Goal: Information Seeking & Learning: Learn about a topic

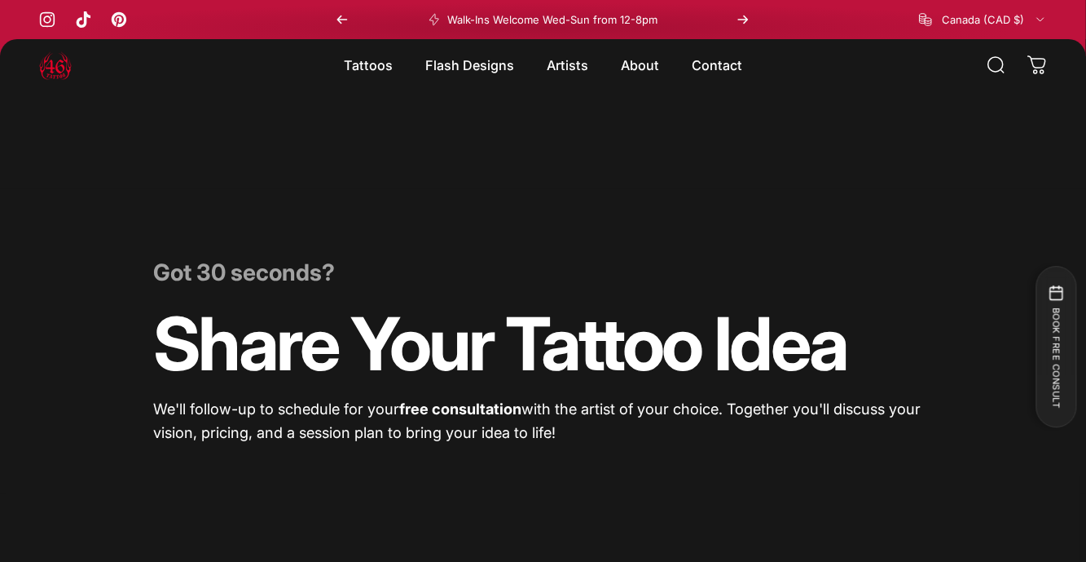
click at [475, 70] on magnet-element "Flash Designs Flash Designs" at bounding box center [469, 65] width 121 height 34
click at [461, 63] on magnet-element "Flash Designs Flash Designs" at bounding box center [469, 65] width 121 height 34
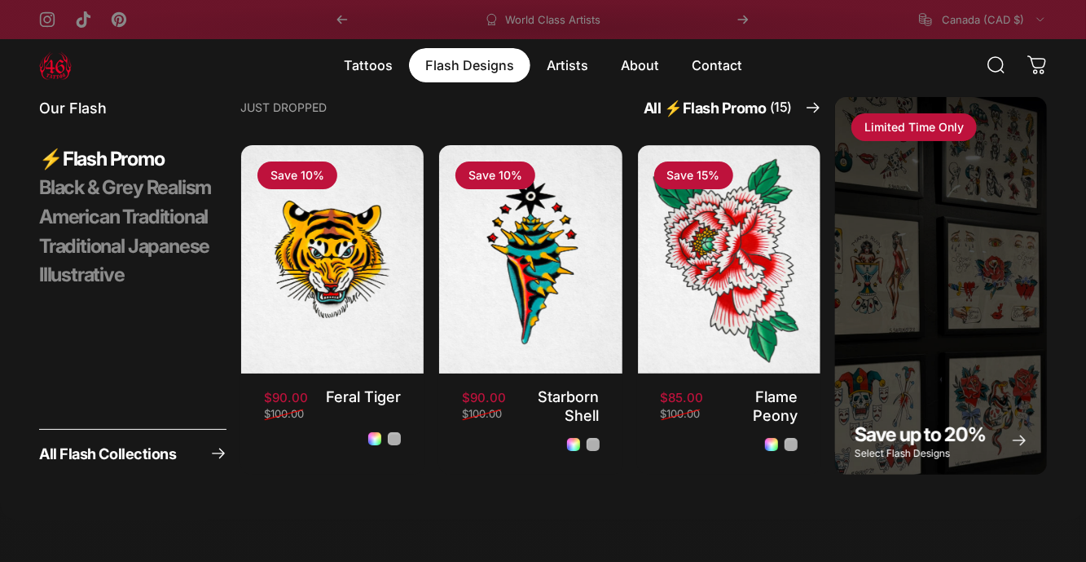
click at [923, 441] on span "Save up to 20%" at bounding box center [920, 434] width 130 height 24
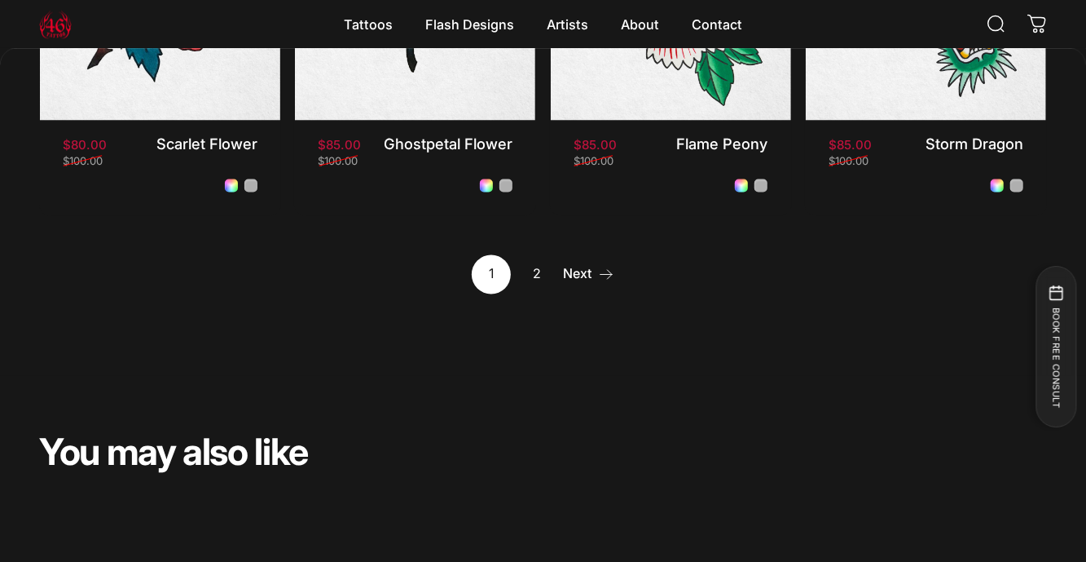
scroll to position [1442, 0]
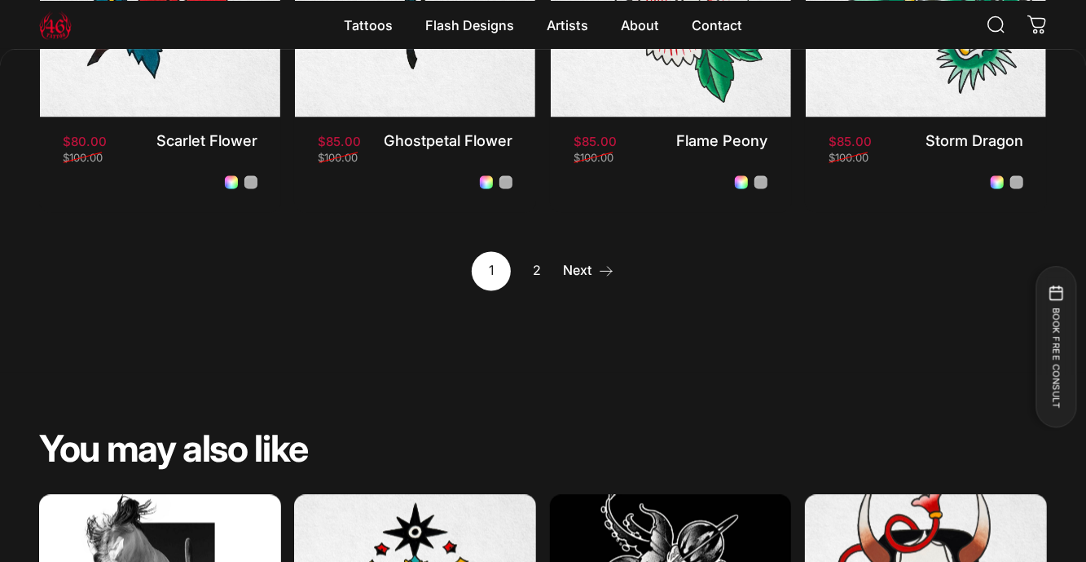
click at [599, 278] on icon "Next" at bounding box center [606, 270] width 16 height 16
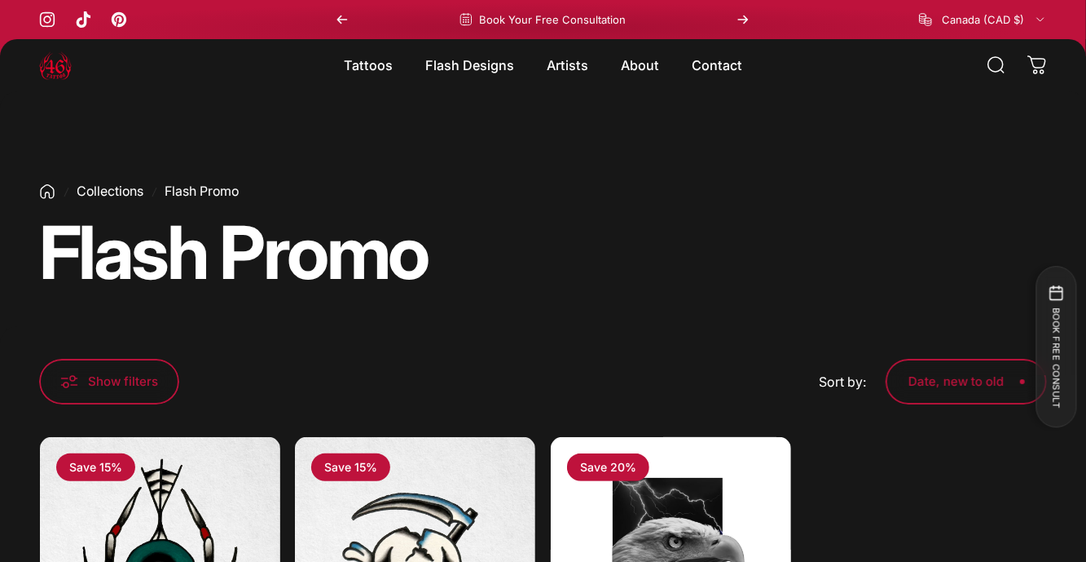
click at [468, 73] on magnet-element "Flash Designs Flash Designs" at bounding box center [469, 65] width 121 height 34
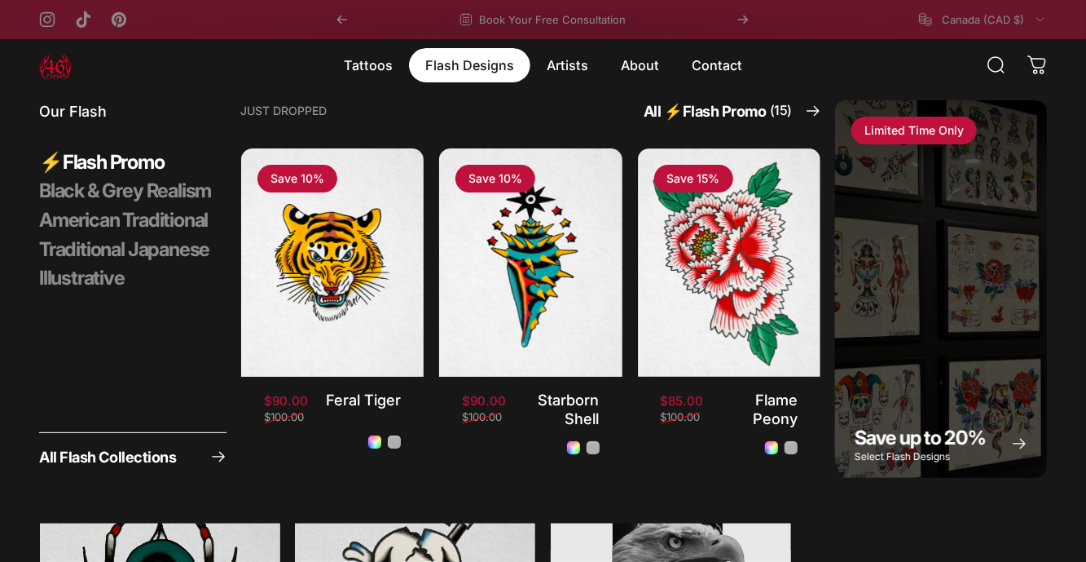
click at [169, 463] on span "All Flash Collections" at bounding box center [107, 456] width 137 height 15
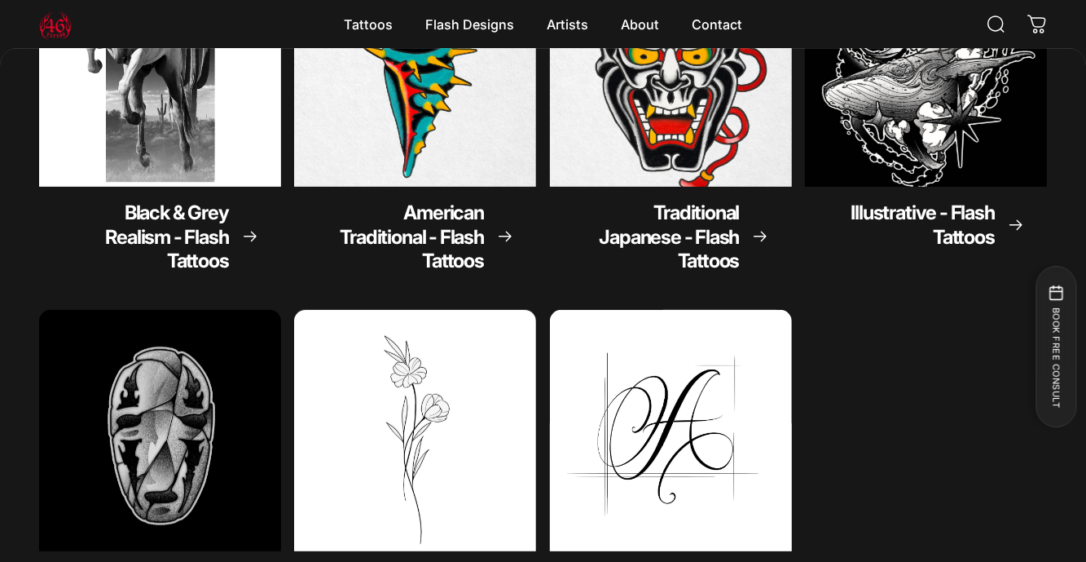
scroll to position [289, 0]
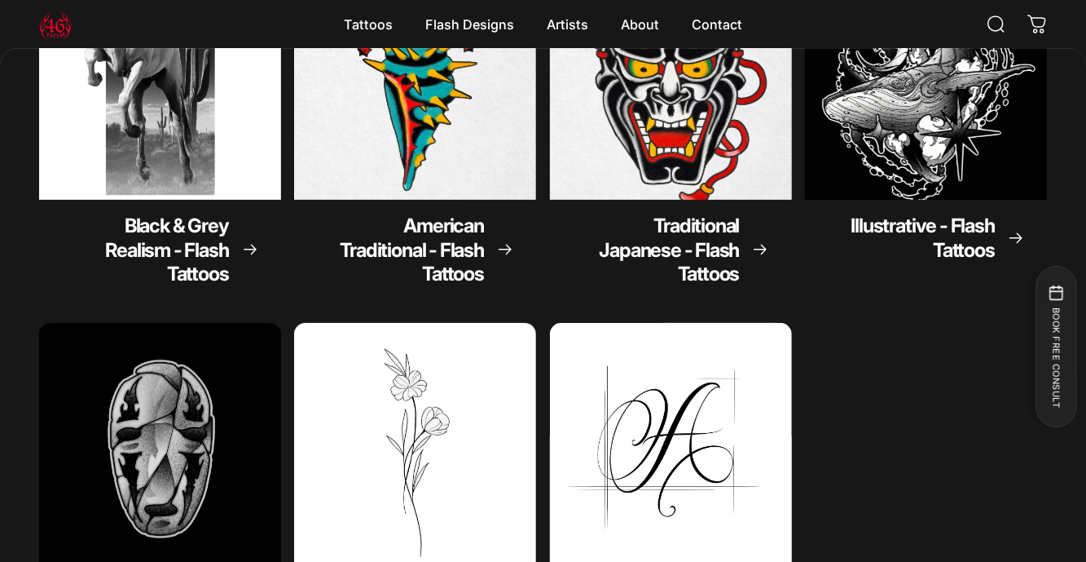
click at [953, 236] on span "Illustrative - Flash Tattoos" at bounding box center [923, 238] width 143 height 48
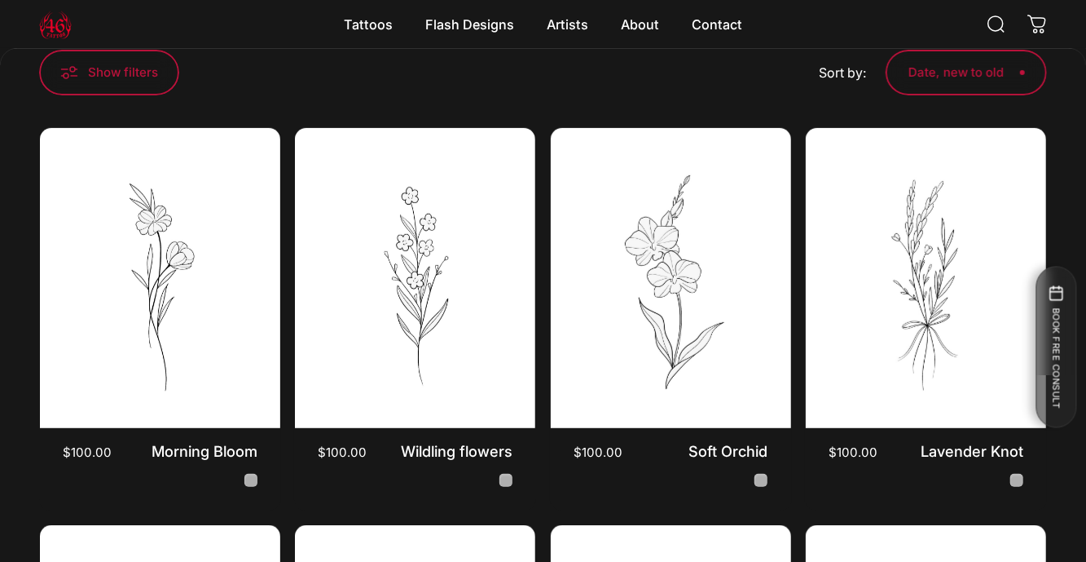
scroll to position [296, 0]
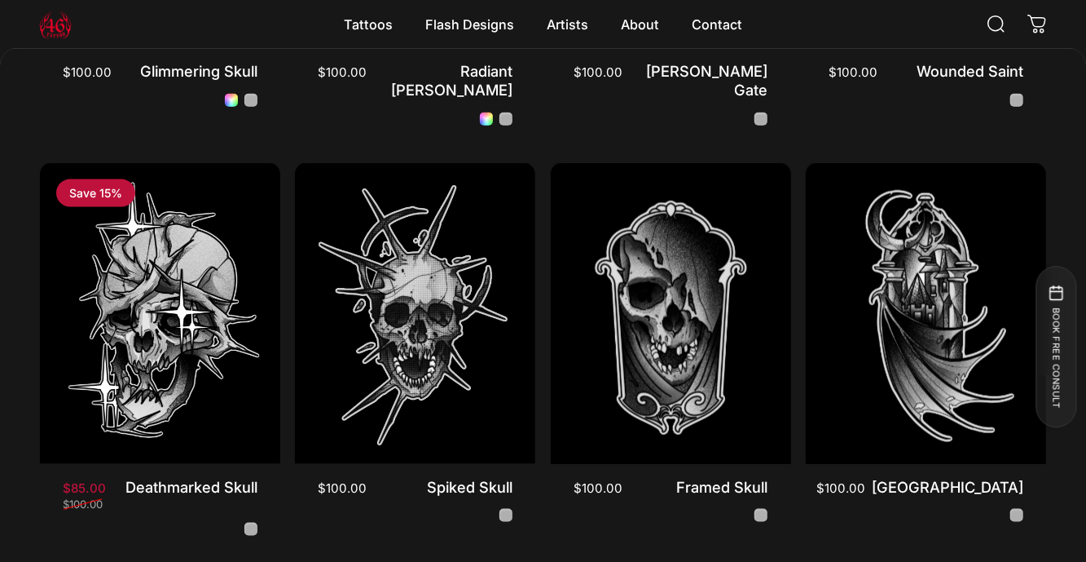
scroll to position [1108, 0]
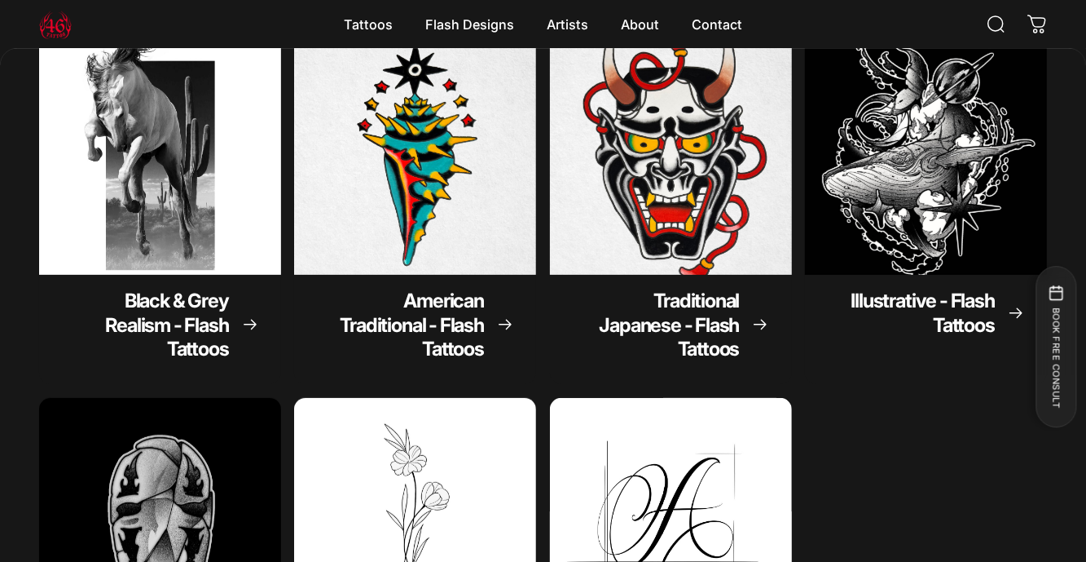
scroll to position [221, 0]
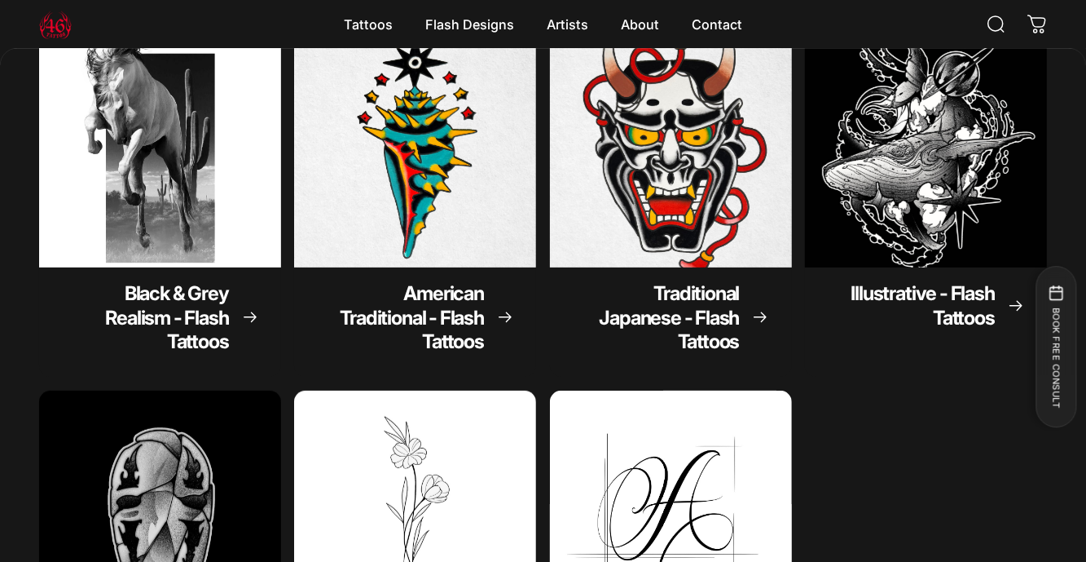
click at [467, 326] on span "American Traditional - Flash Tattoos" at bounding box center [413, 317] width 144 height 72
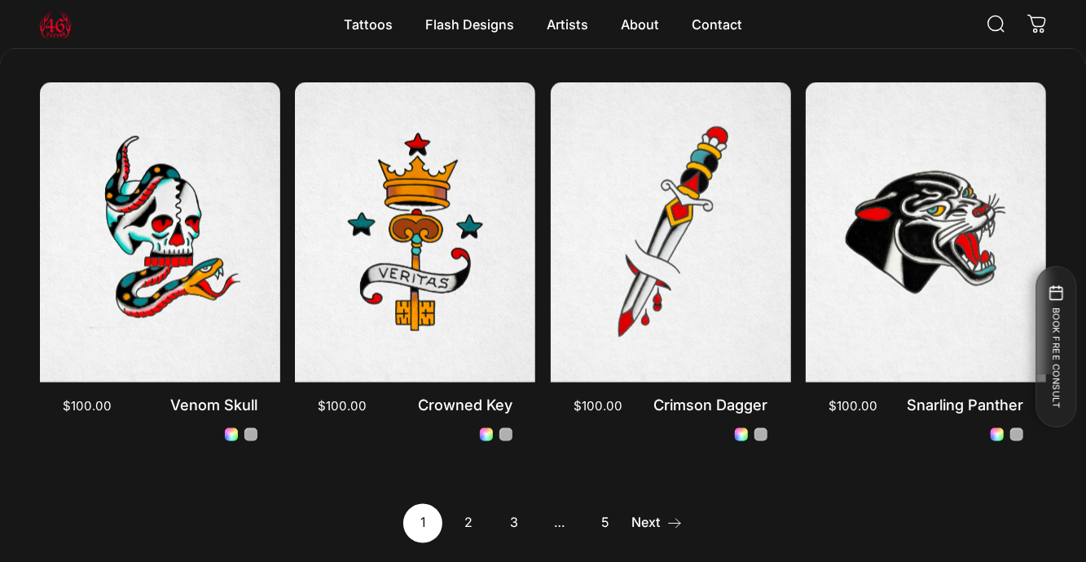
scroll to position [1245, 0]
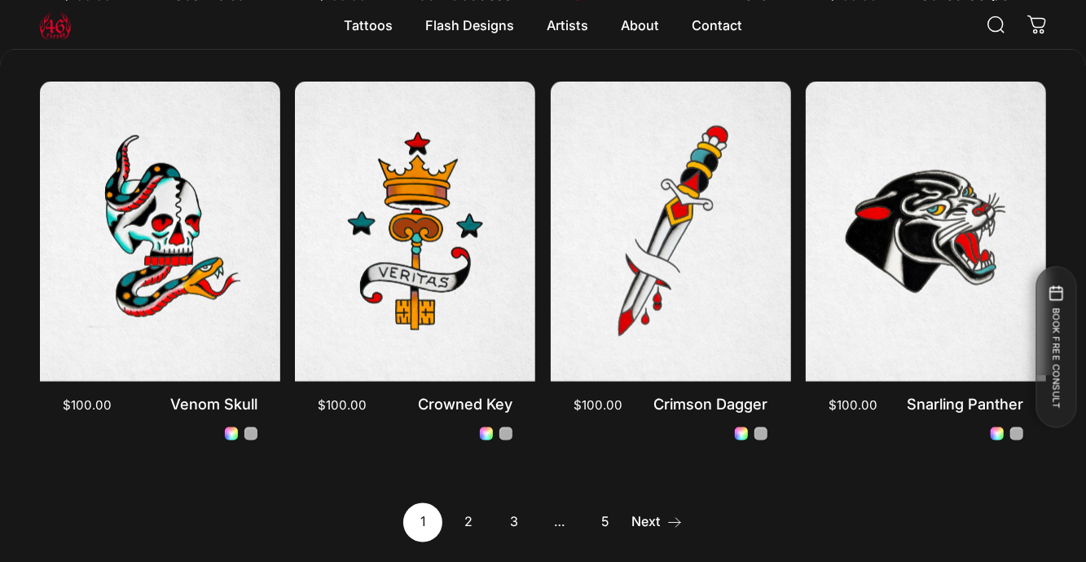
click at [667, 529] on icon "Next" at bounding box center [675, 521] width 16 height 16
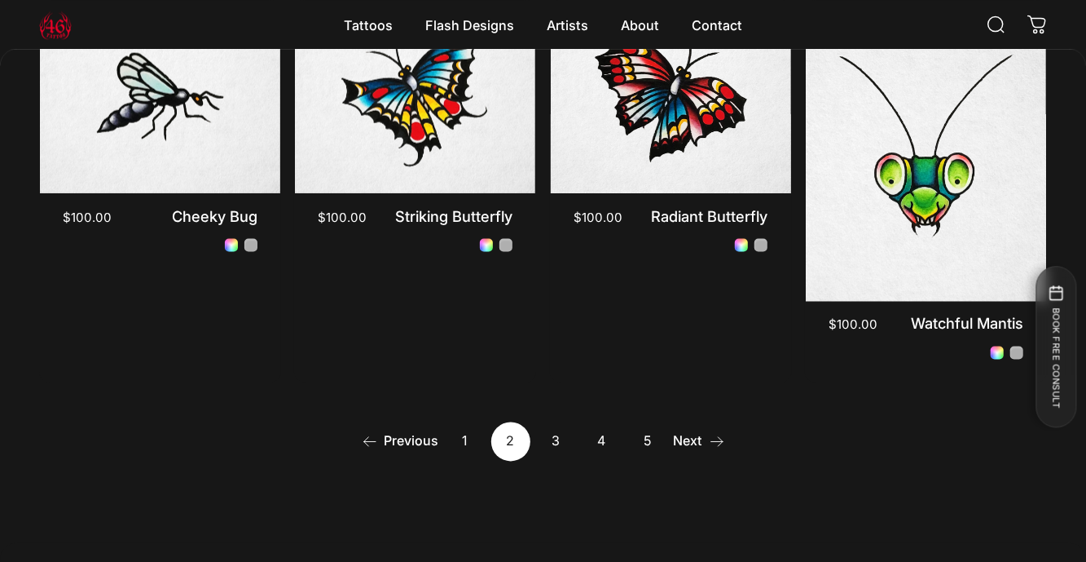
scroll to position [1324, 0]
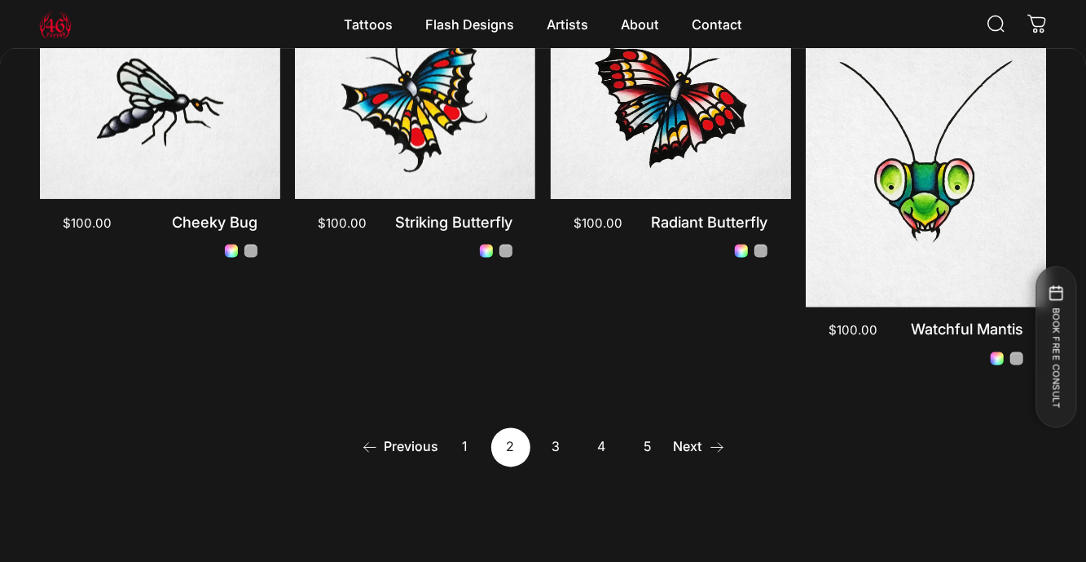
click at [698, 447] on link "Next" at bounding box center [699, 447] width 51 height 39
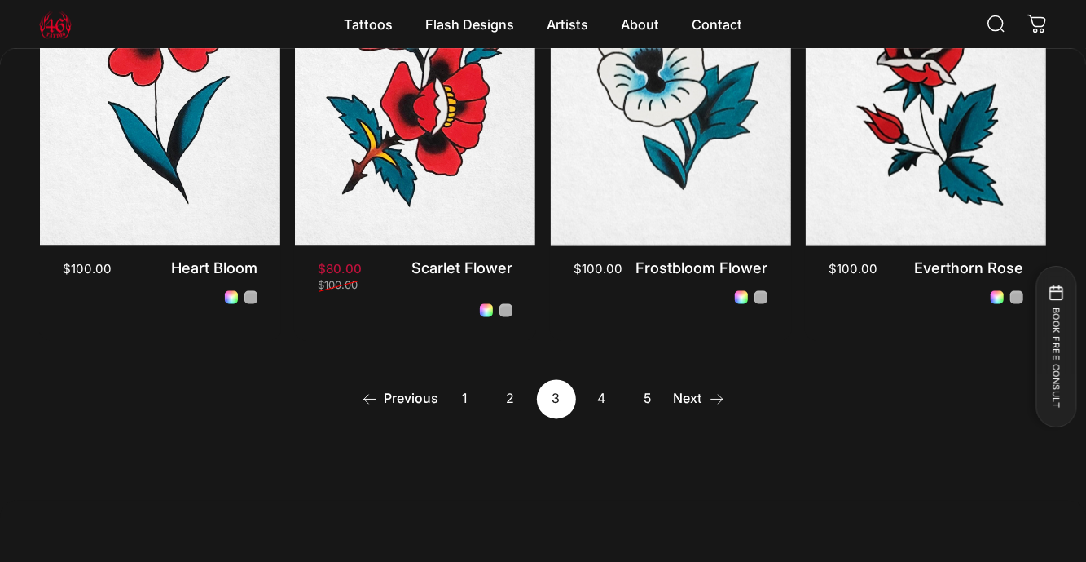
scroll to position [1373, 0]
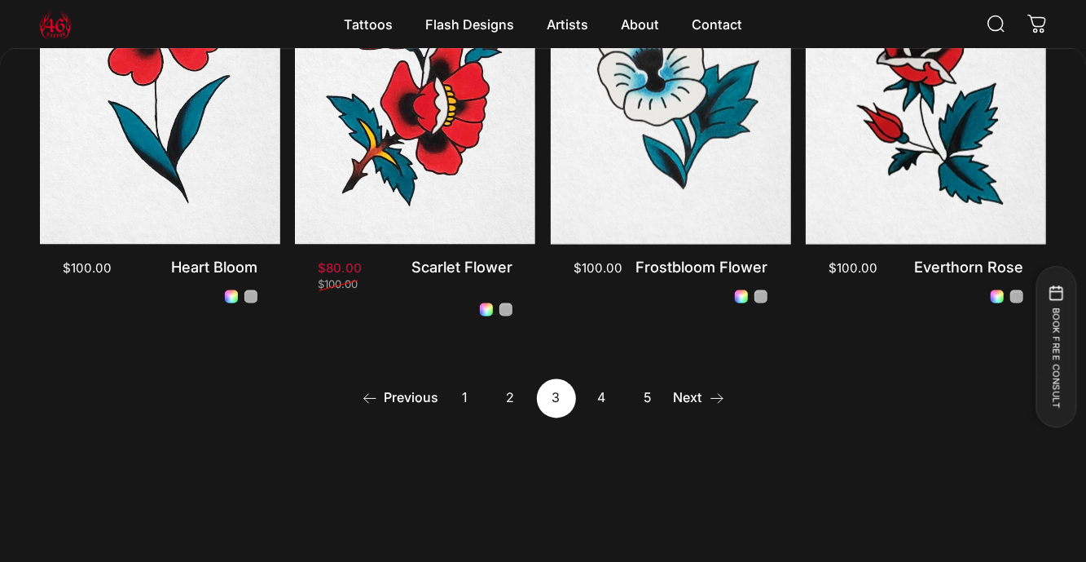
click at [709, 406] on icon "Next" at bounding box center [717, 398] width 16 height 16
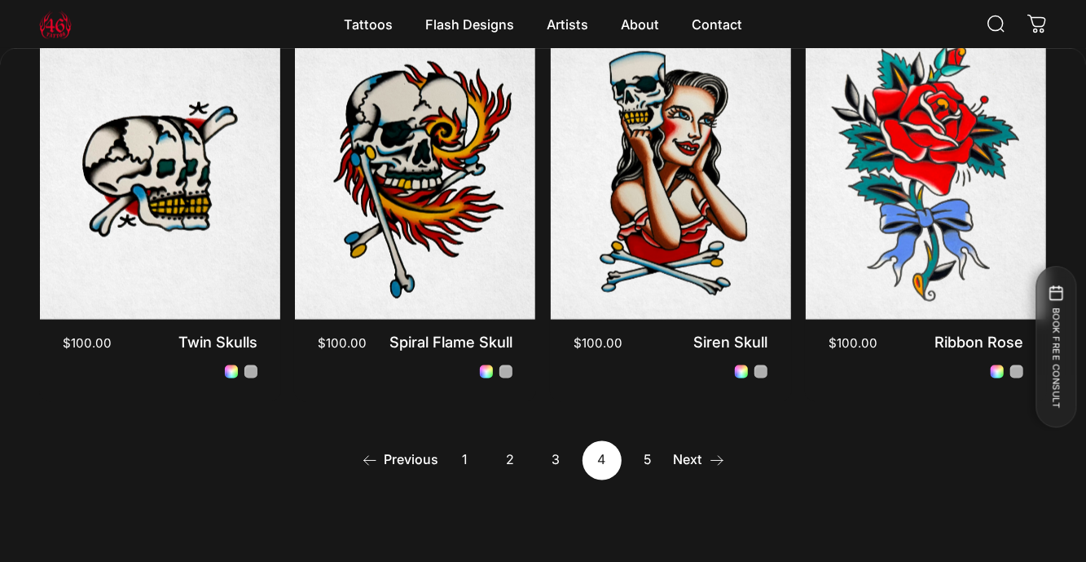
scroll to position [1307, 0]
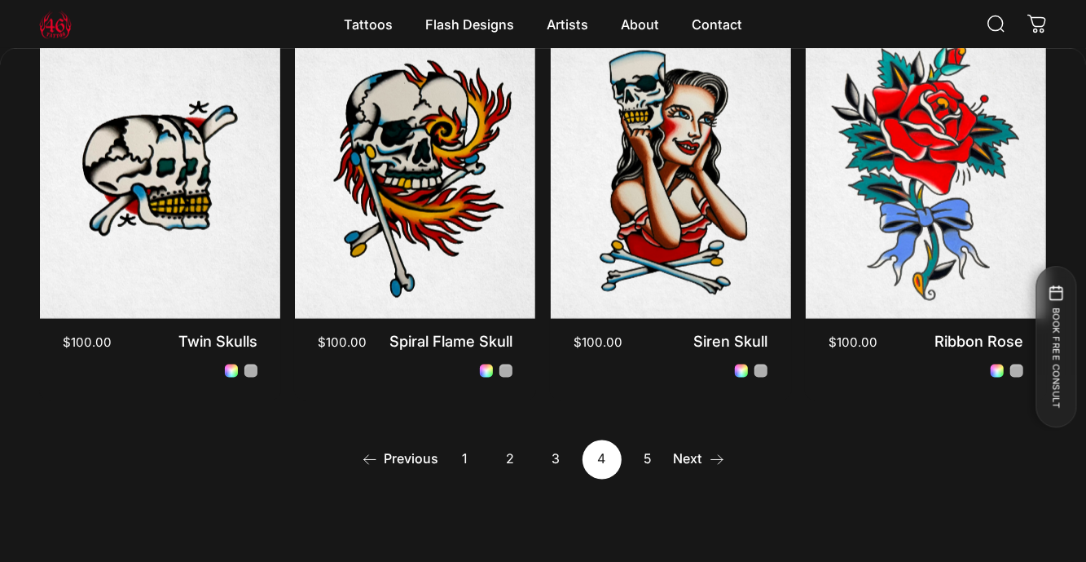
click at [703, 478] on link "Next" at bounding box center [699, 459] width 51 height 39
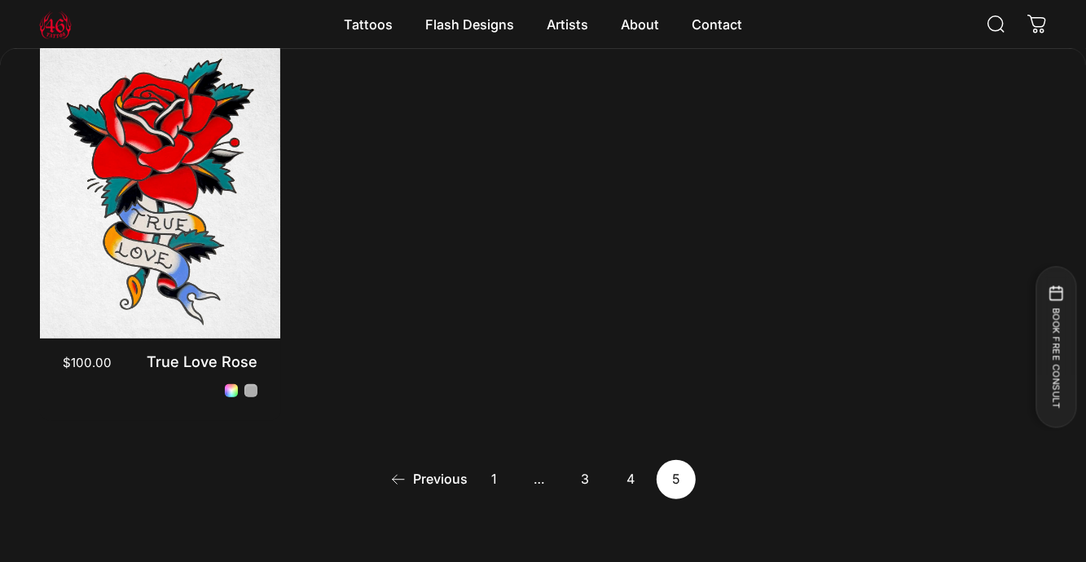
scroll to position [469, 0]
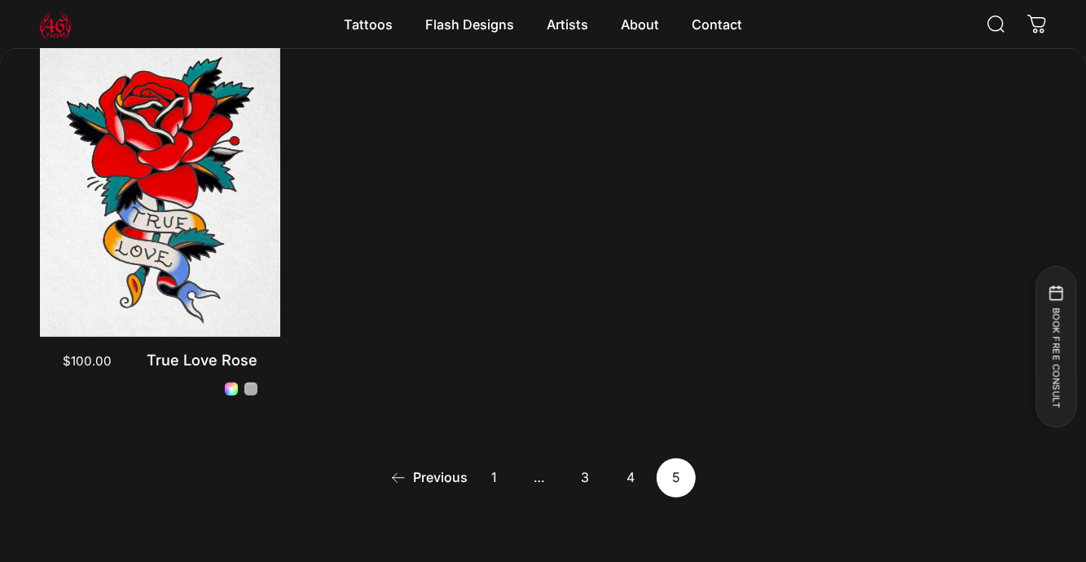
click at [633, 481] on link "4" at bounding box center [630, 477] width 39 height 39
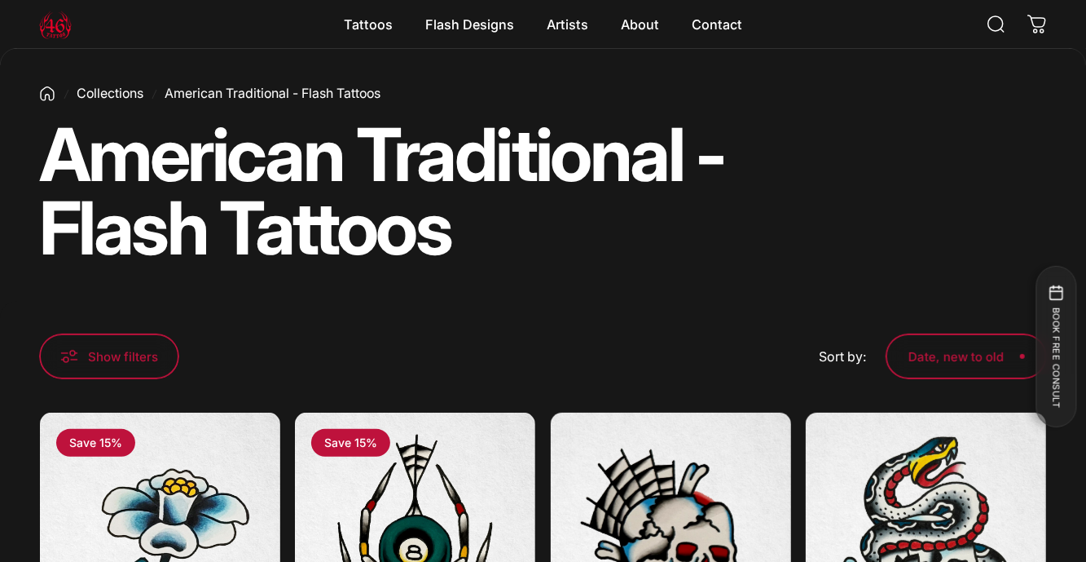
scroll to position [93, 0]
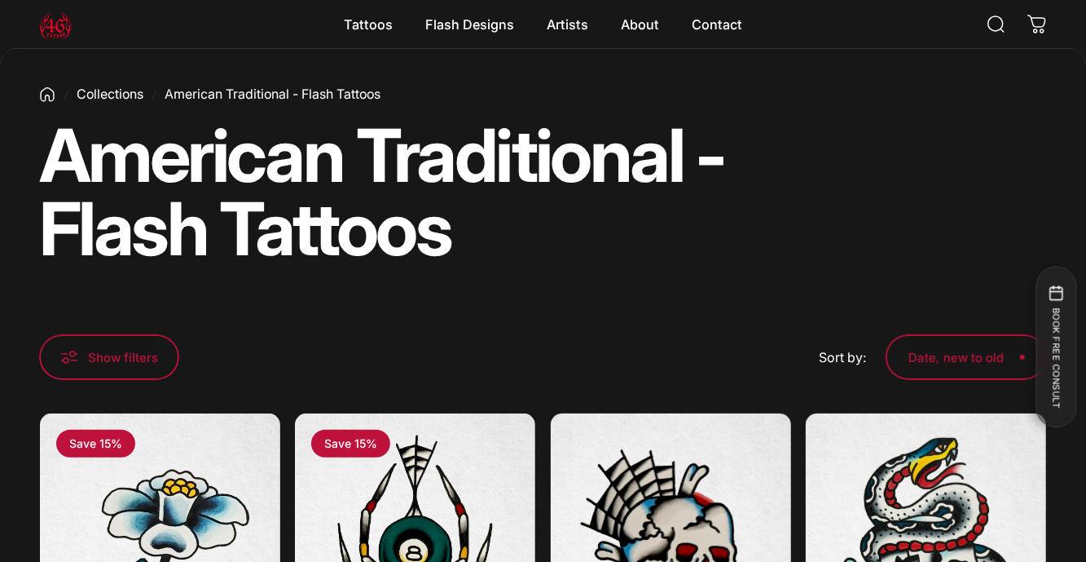
click at [475, 23] on magnet-element "Flash Designs Flash Designs" at bounding box center [469, 24] width 121 height 34
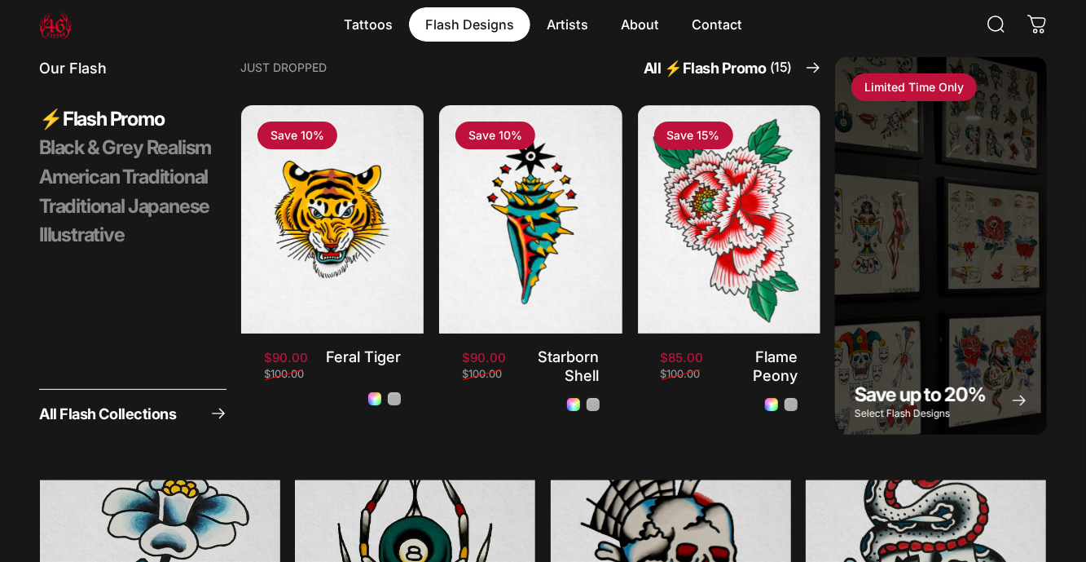
click at [170, 416] on span "All Flash Collections" at bounding box center [107, 413] width 137 height 15
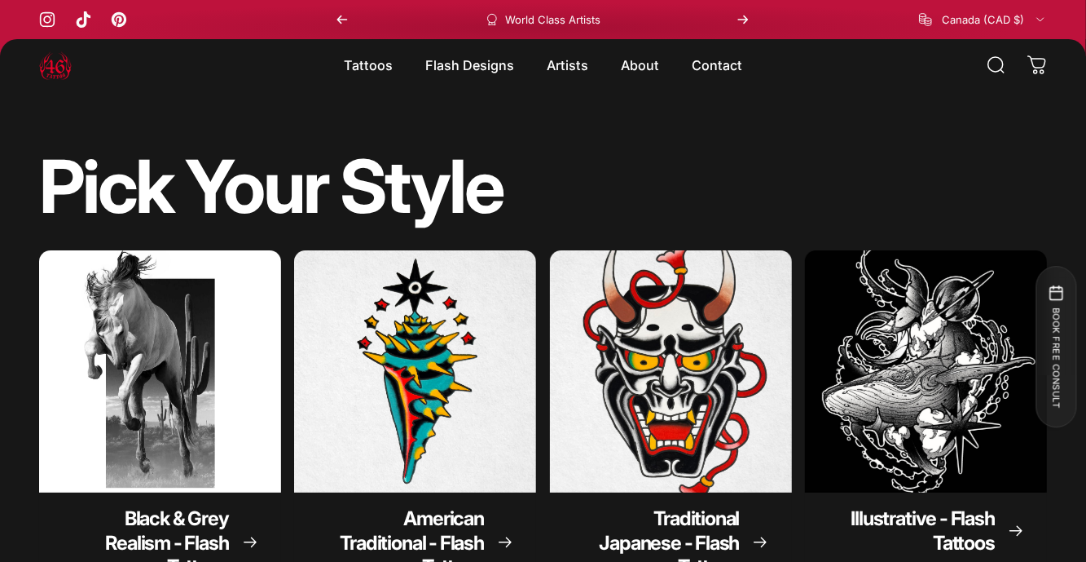
click at [209, 535] on span "Black & Grey Realism - Flash Tattoos" at bounding box center [166, 542] width 123 height 72
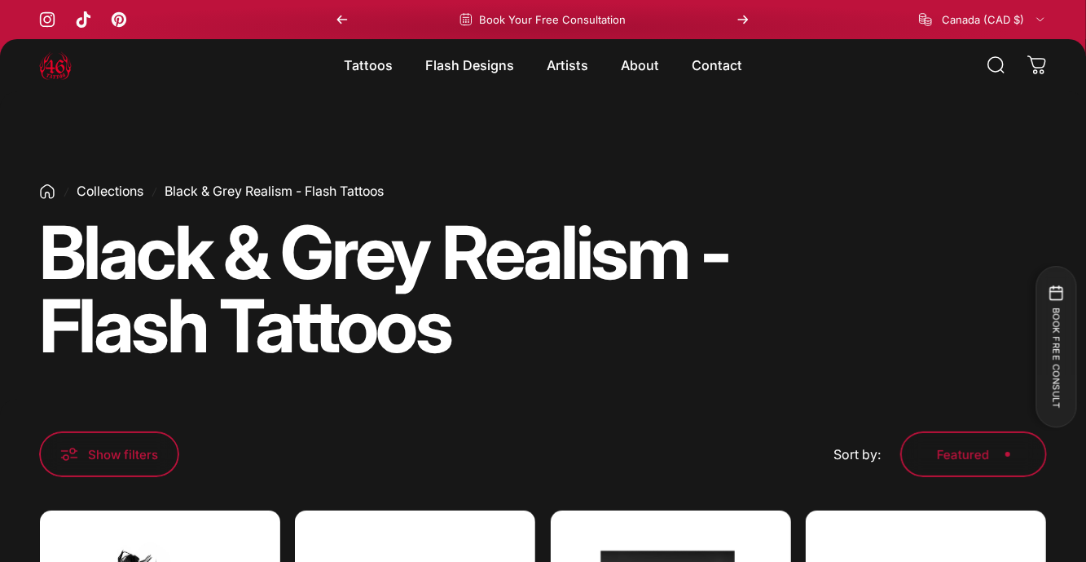
click at [563, 71] on magnet-element "Artists Artists" at bounding box center [568, 65] width 74 height 34
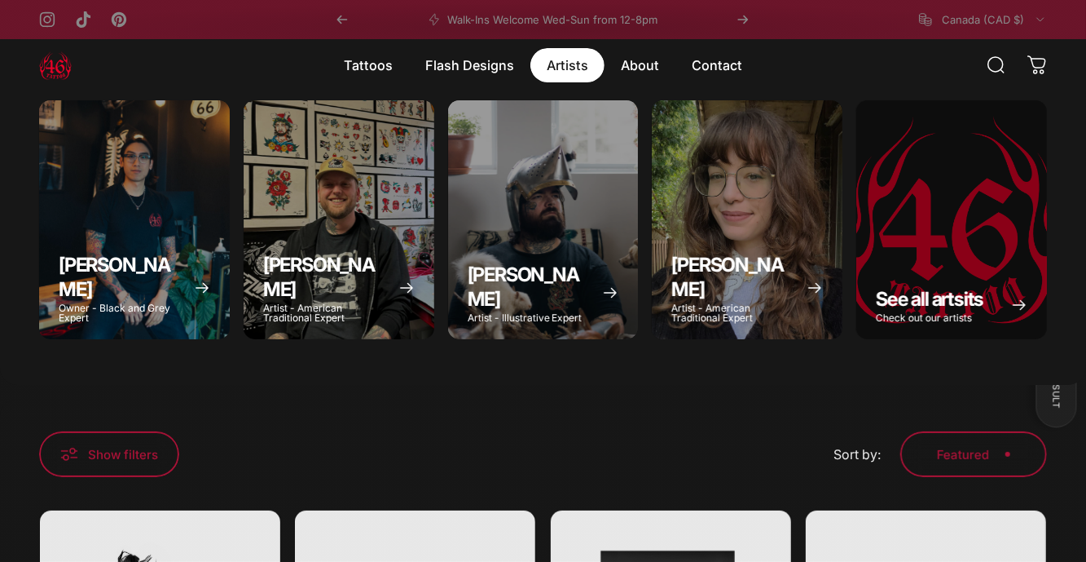
click at [945, 314] on p "Check out our artists" at bounding box center [930, 318] width 108 height 10
